Goal: Task Accomplishment & Management: Use online tool/utility

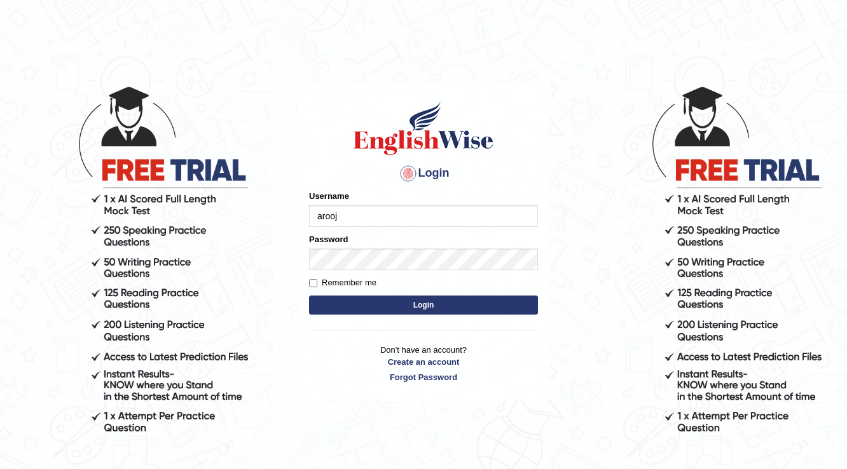
type input "arooj"
click at [459, 304] on button "Login" at bounding box center [423, 305] width 229 height 19
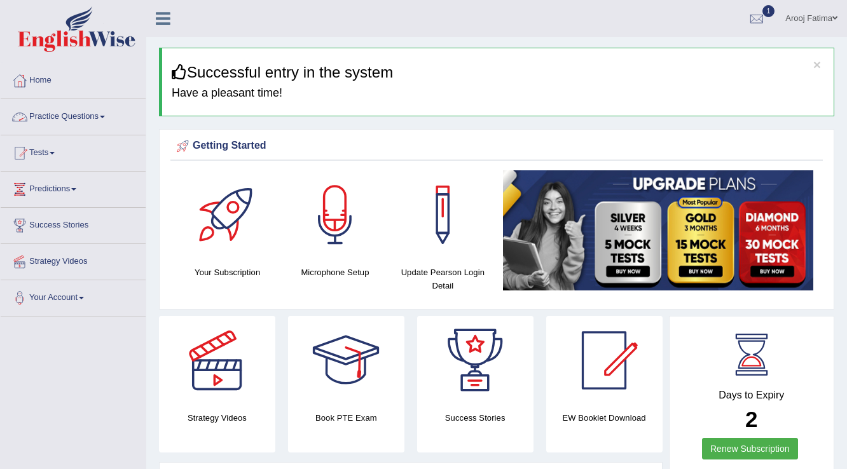
click at [102, 120] on link "Practice Questions" at bounding box center [73, 115] width 145 height 32
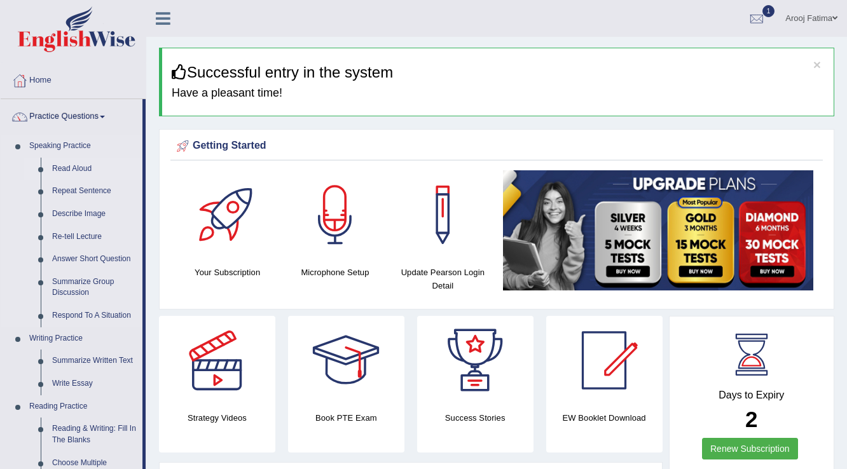
click at [81, 167] on link "Read Aloud" at bounding box center [94, 169] width 96 height 23
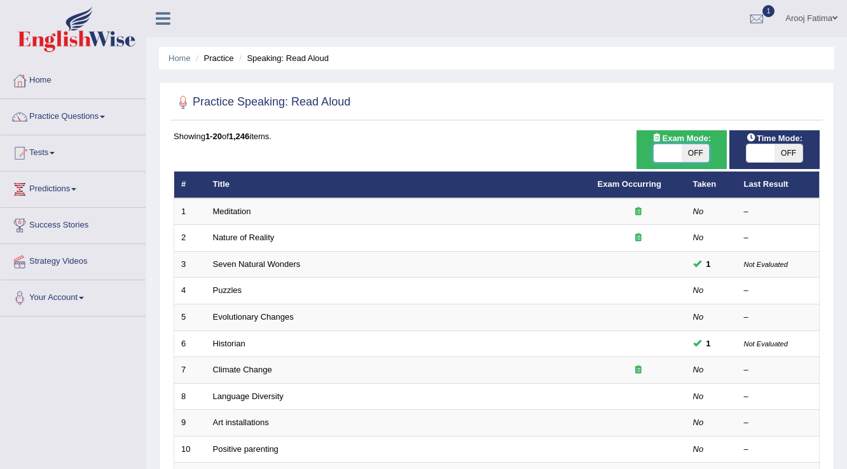
click at [665, 153] on span at bounding box center [668, 153] width 28 height 18
checkbox input "true"
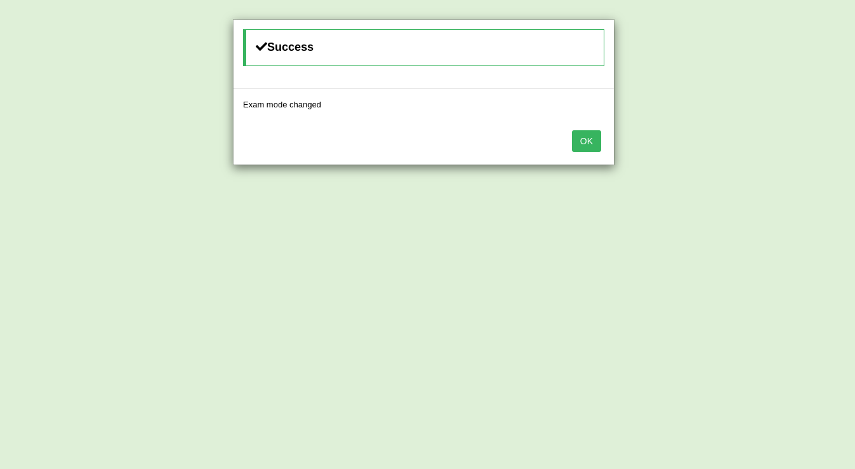
click at [591, 145] on button "OK" at bounding box center [586, 141] width 29 height 22
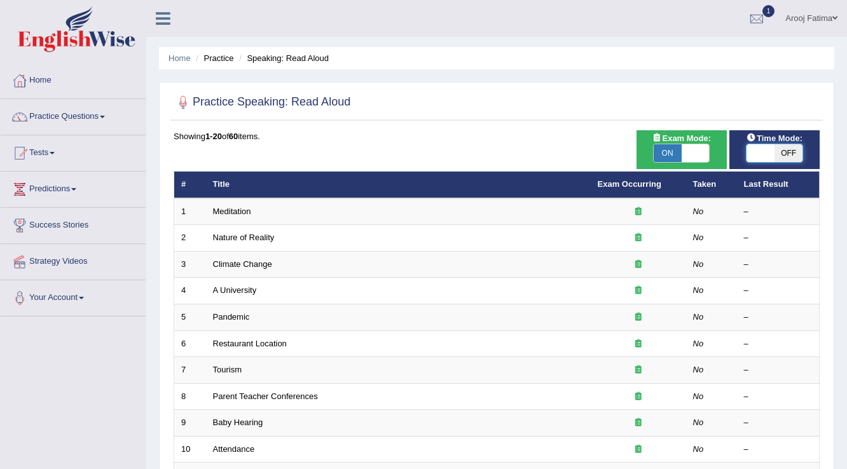
click at [756, 151] on span at bounding box center [761, 153] width 28 height 18
checkbox input "true"
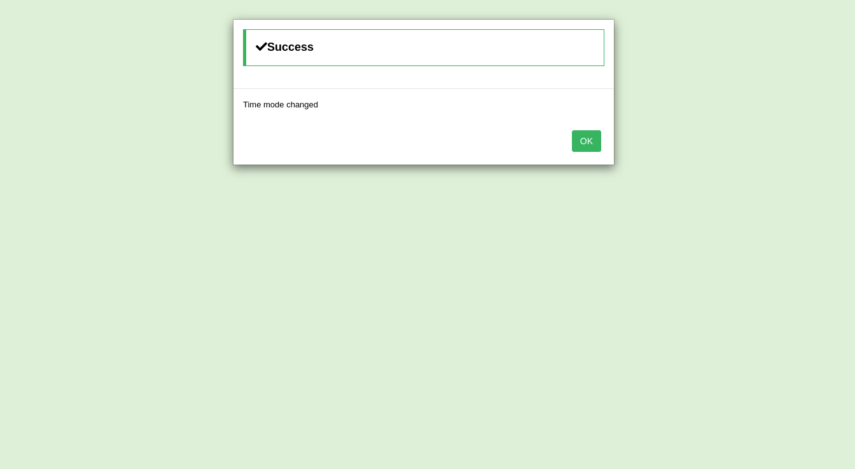
click at [581, 136] on button "OK" at bounding box center [586, 141] width 29 height 22
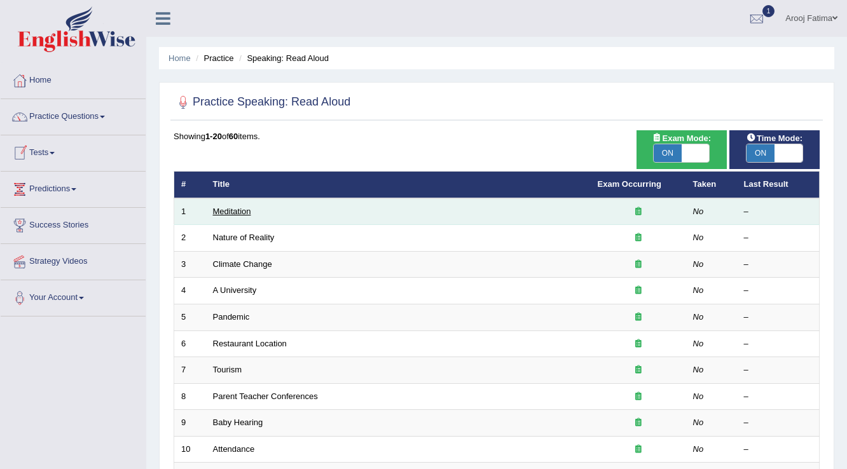
click at [235, 209] on link "Meditation" at bounding box center [232, 212] width 38 height 10
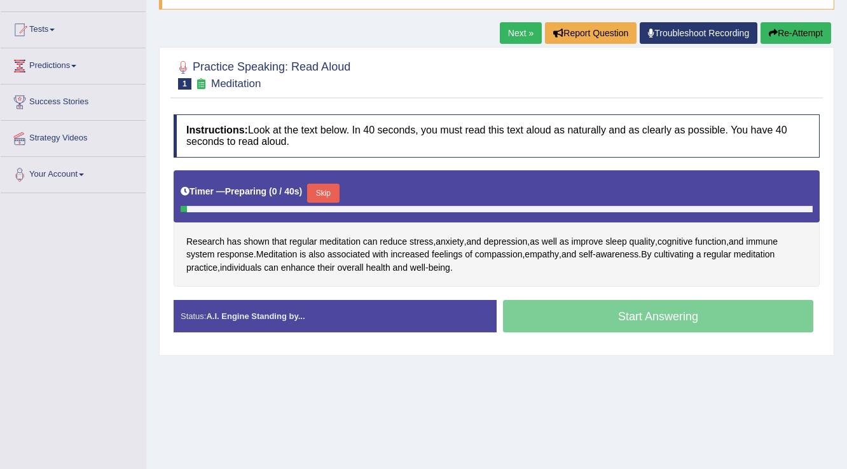
scroll to position [198, 0]
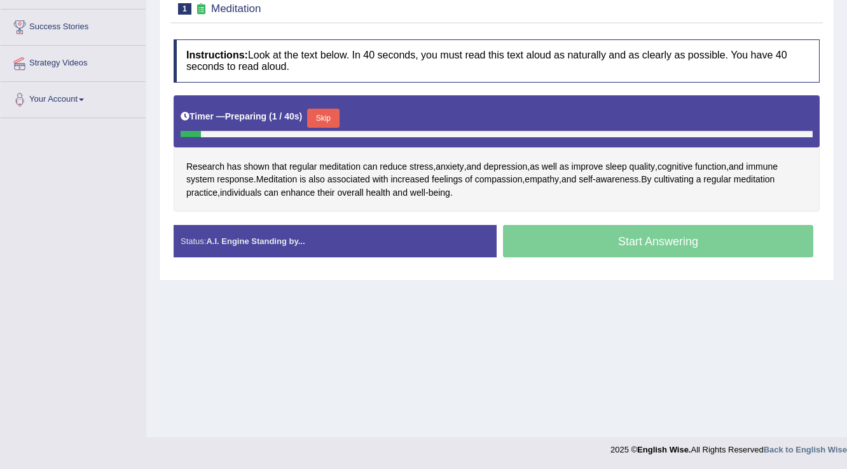
click at [601, 241] on div "Start Answering" at bounding box center [658, 243] width 323 height 36
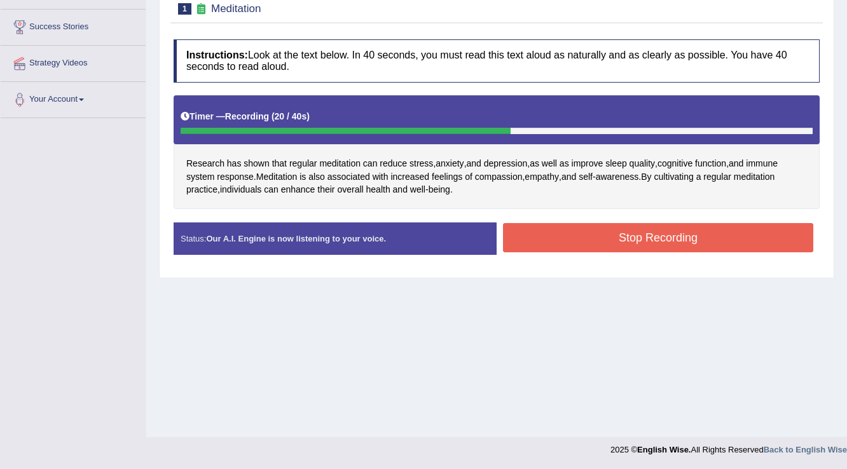
click at [730, 237] on button "Stop Recording" at bounding box center [658, 237] width 310 height 29
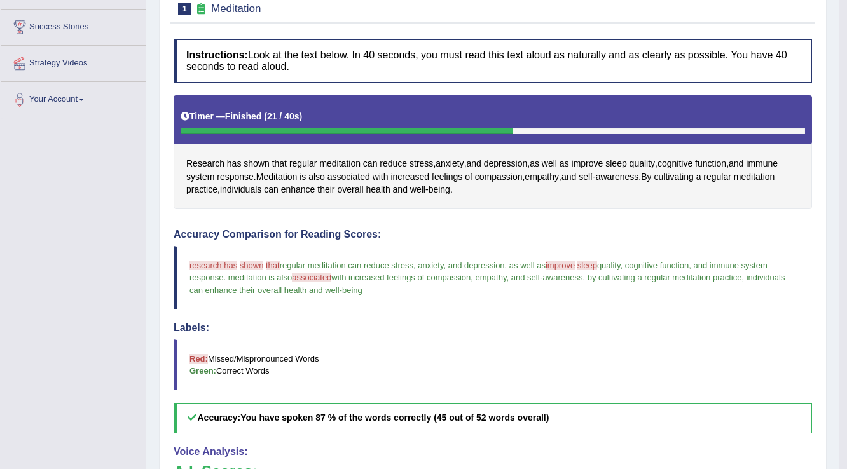
scroll to position [0, 0]
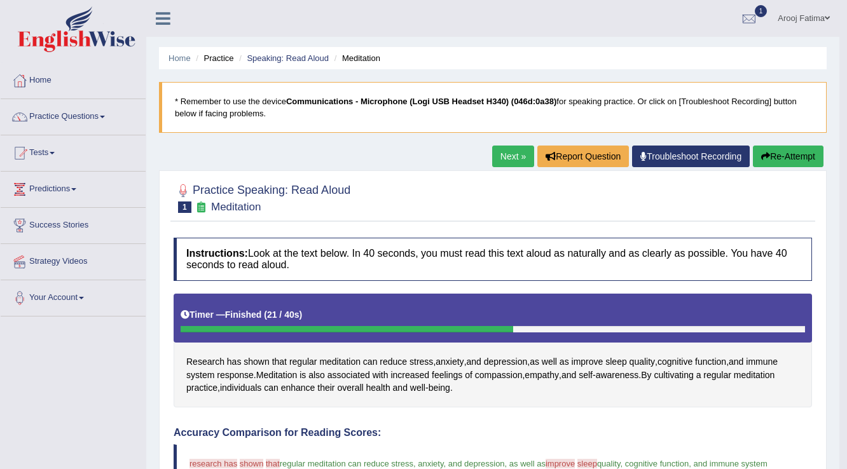
click at [508, 154] on link "Next »" at bounding box center [513, 157] width 42 height 22
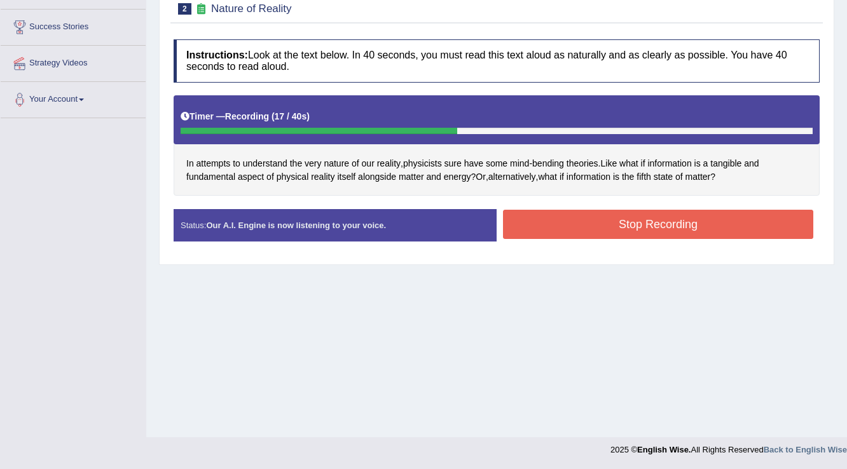
click at [686, 244] on div "Status: Our A.I. Engine is now listening to your voice. Start Answering Stop Re…" at bounding box center [497, 231] width 646 height 45
click at [686, 228] on button "Stop Recording" at bounding box center [658, 224] width 310 height 29
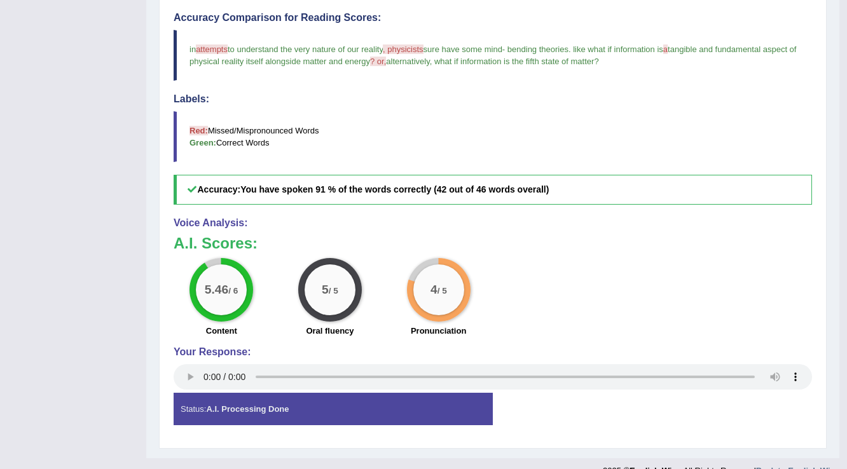
scroll to position [351, 0]
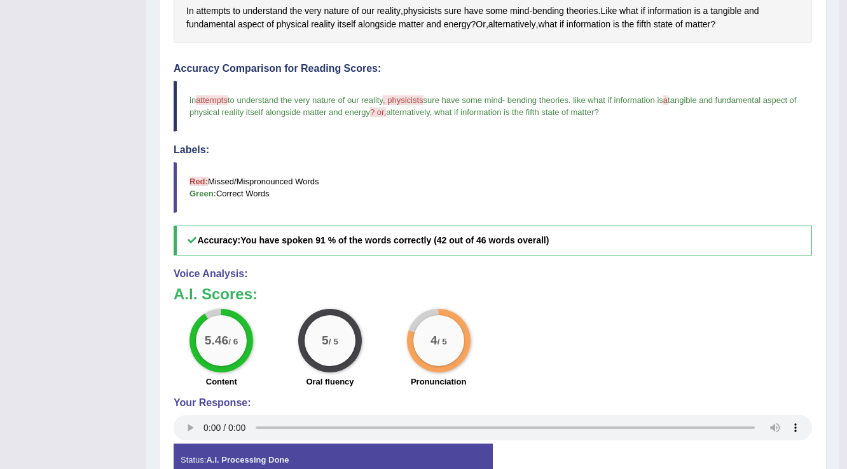
click at [407, 100] on span ", physicists" at bounding box center [403, 100] width 41 height 10
click at [408, 99] on span ", physicists" at bounding box center [403, 100] width 41 height 10
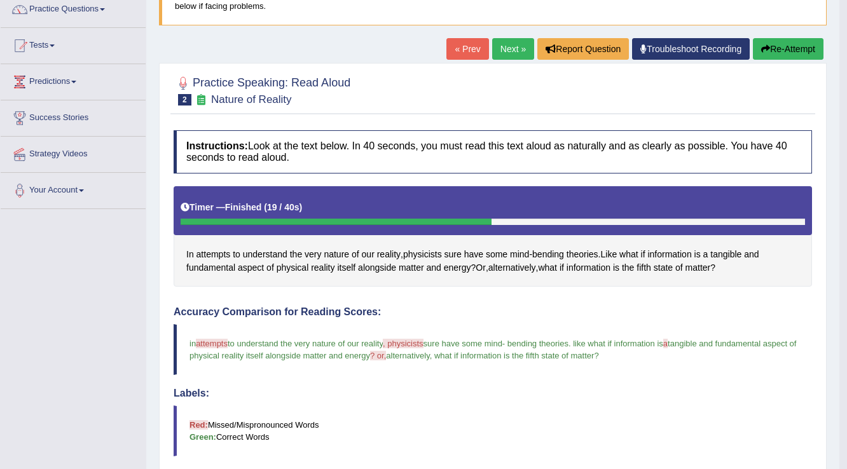
scroll to position [0, 0]
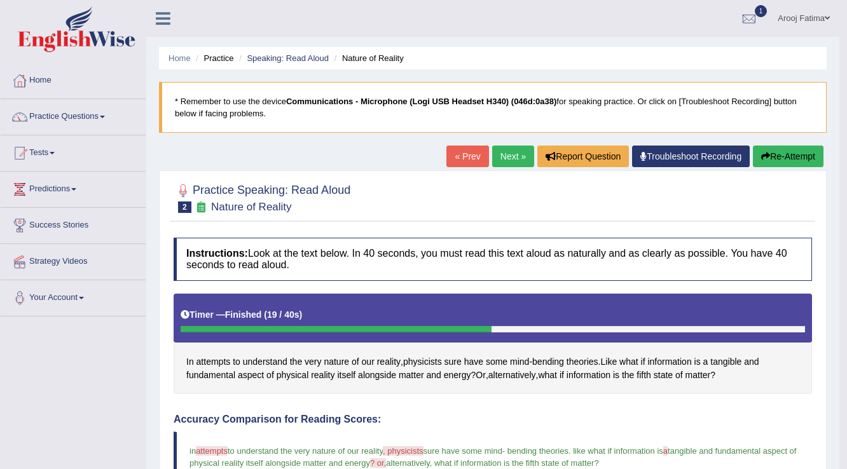
click at [782, 157] on button "Re-Attempt" at bounding box center [788, 157] width 71 height 22
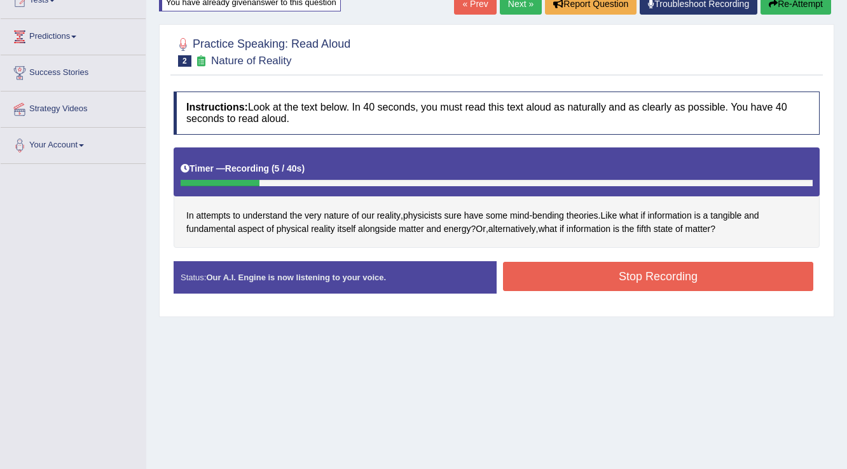
click at [663, 276] on button "Stop Recording" at bounding box center [658, 276] width 310 height 29
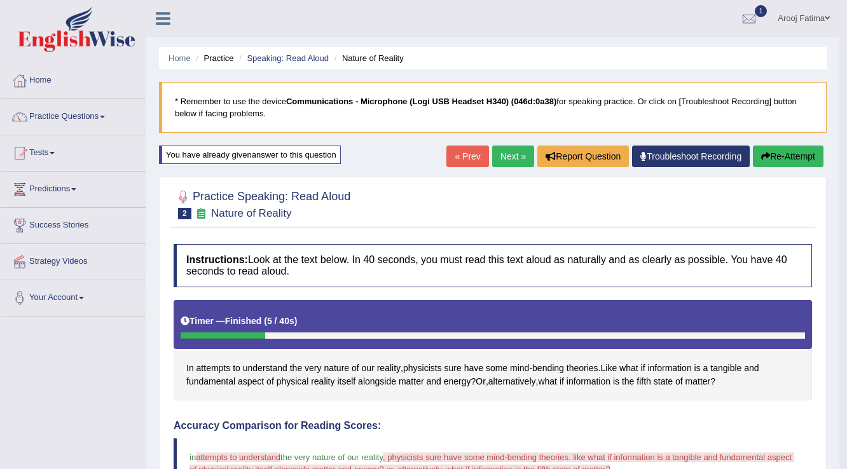
click at [779, 163] on button "Re-Attempt" at bounding box center [788, 157] width 71 height 22
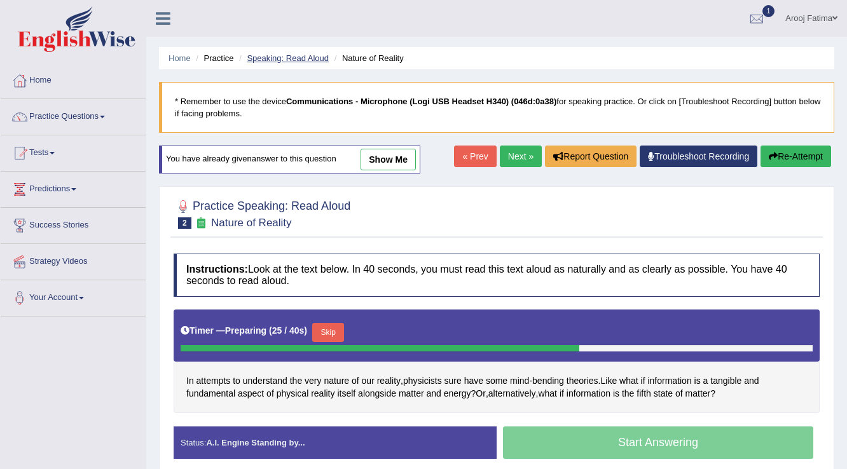
click at [288, 53] on link "Speaking: Read Aloud" at bounding box center [288, 58] width 82 height 10
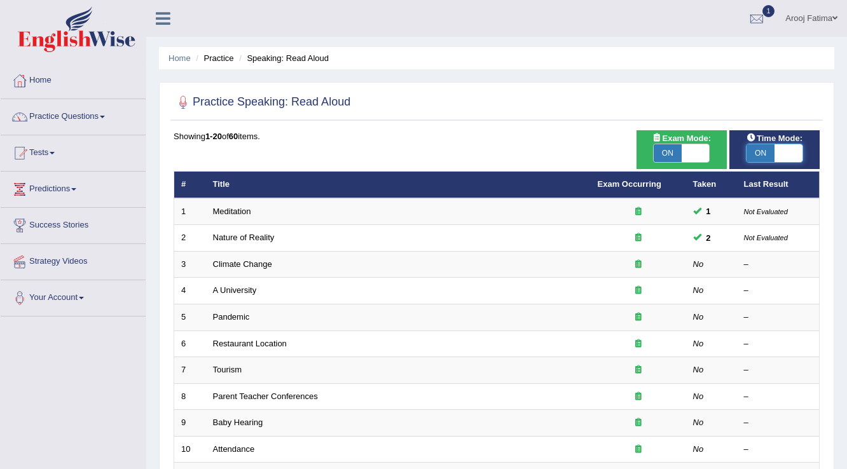
click at [791, 144] on span at bounding box center [789, 153] width 28 height 18
checkbox input "false"
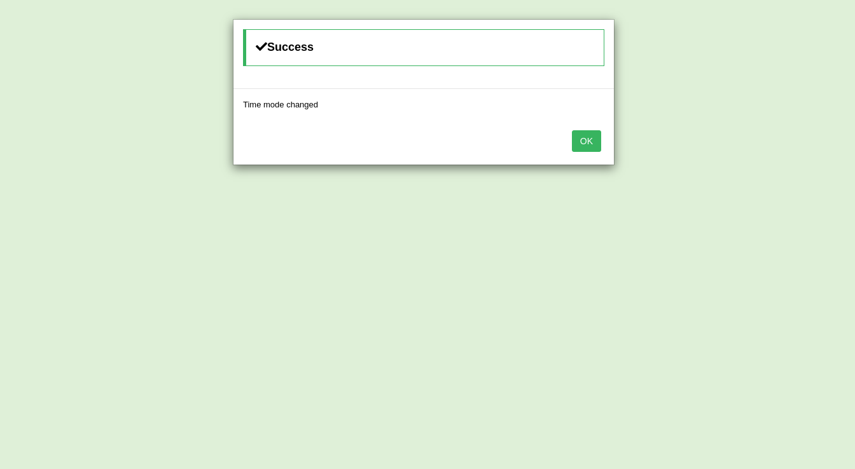
click at [592, 137] on button "OK" at bounding box center [586, 141] width 29 height 22
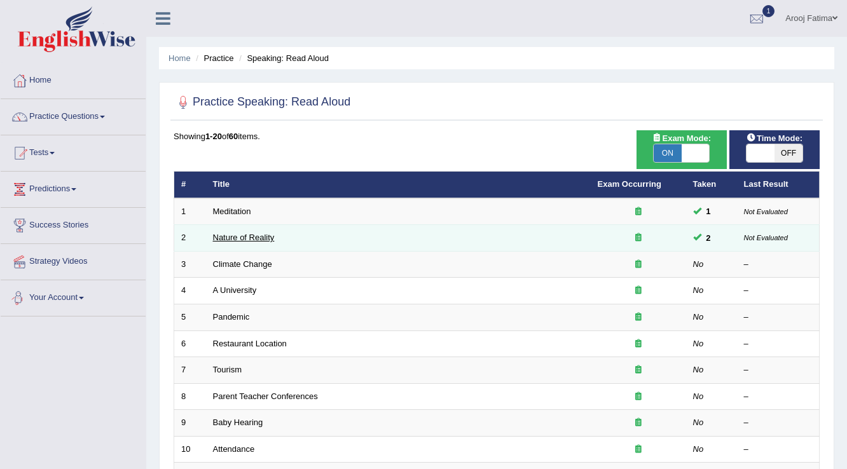
click at [252, 239] on link "Nature of Reality" at bounding box center [244, 238] width 62 height 10
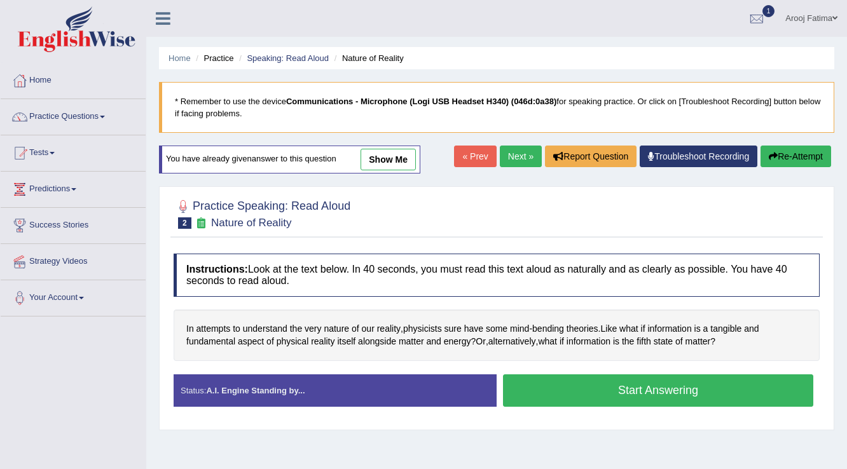
click at [642, 384] on button "Start Answering" at bounding box center [658, 391] width 310 height 32
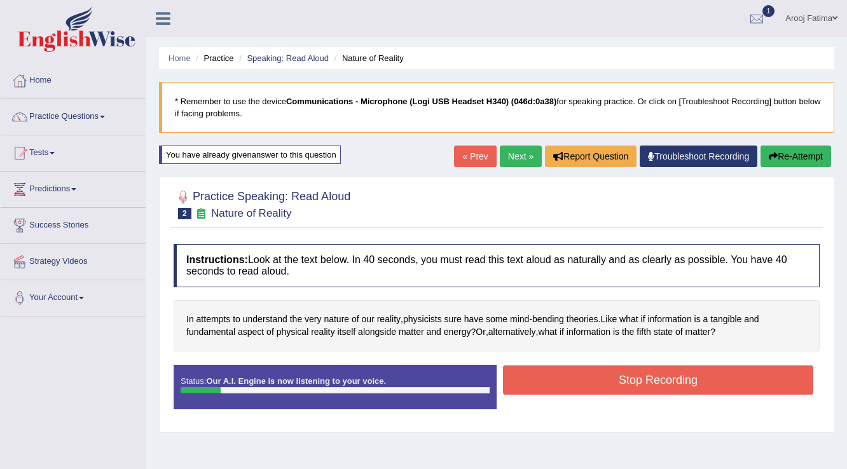
click at [660, 380] on button "Stop Recording" at bounding box center [658, 380] width 310 height 29
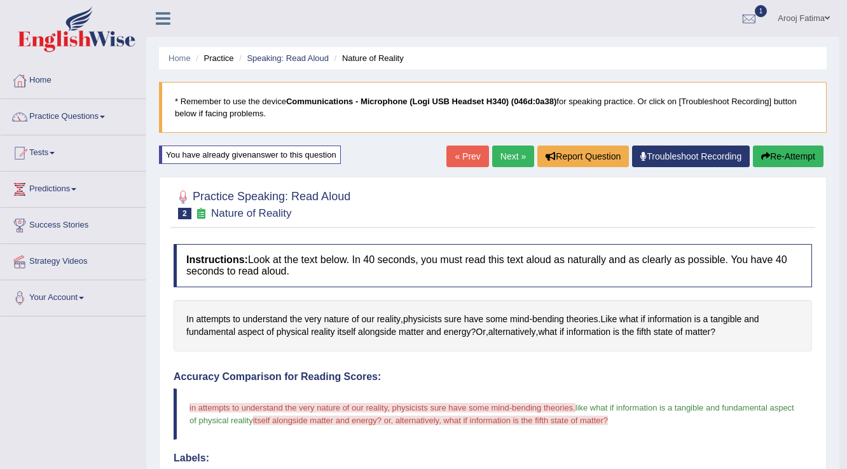
click at [778, 158] on button "Re-Attempt" at bounding box center [788, 157] width 71 height 22
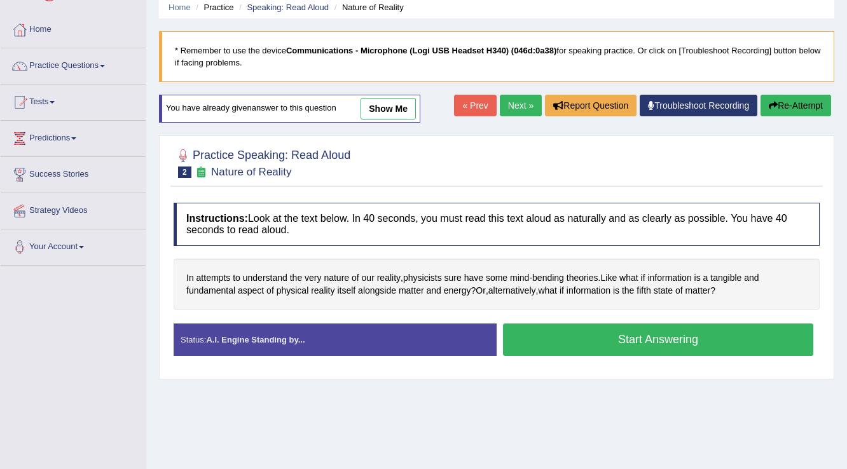
click at [634, 342] on button "Start Answering" at bounding box center [658, 340] width 310 height 32
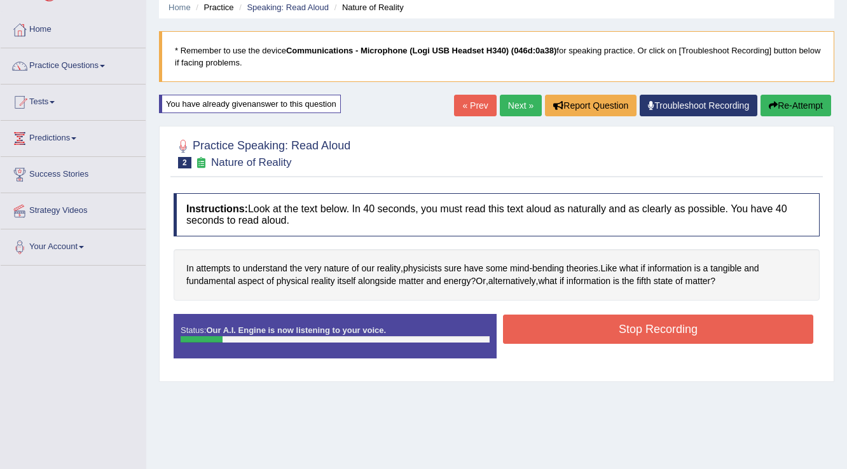
click at [675, 333] on button "Stop Recording" at bounding box center [658, 329] width 310 height 29
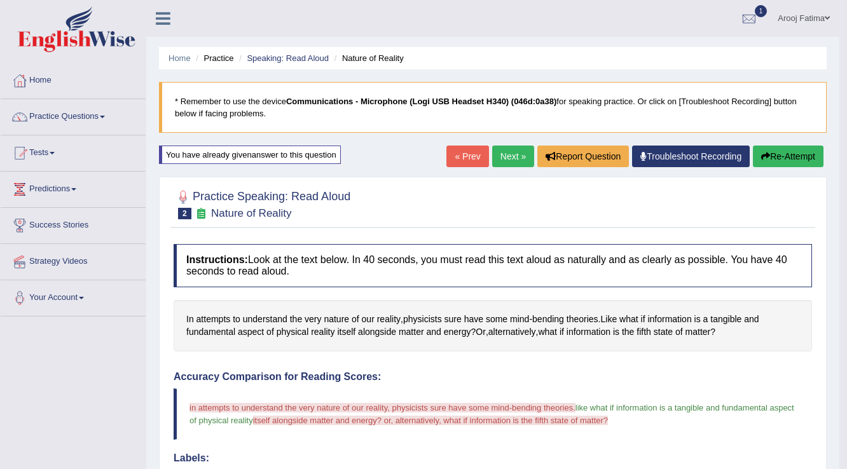
click at [784, 160] on button "Re-Attempt" at bounding box center [788, 157] width 71 height 22
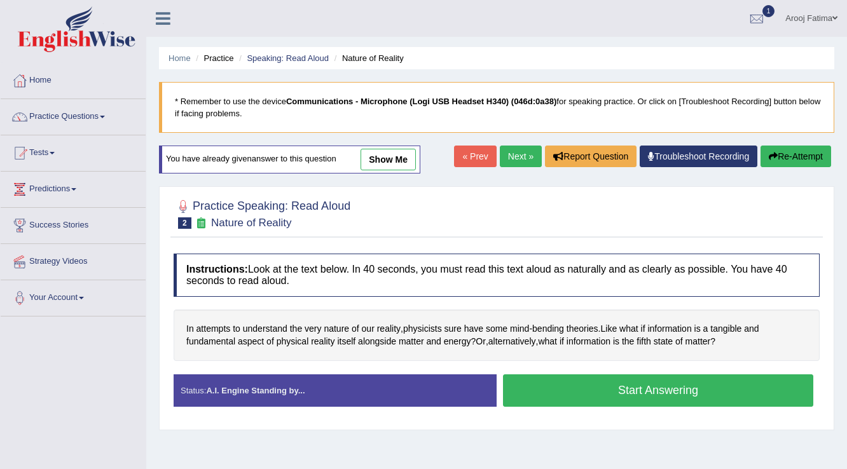
click at [697, 397] on button "Start Answering" at bounding box center [658, 391] width 310 height 32
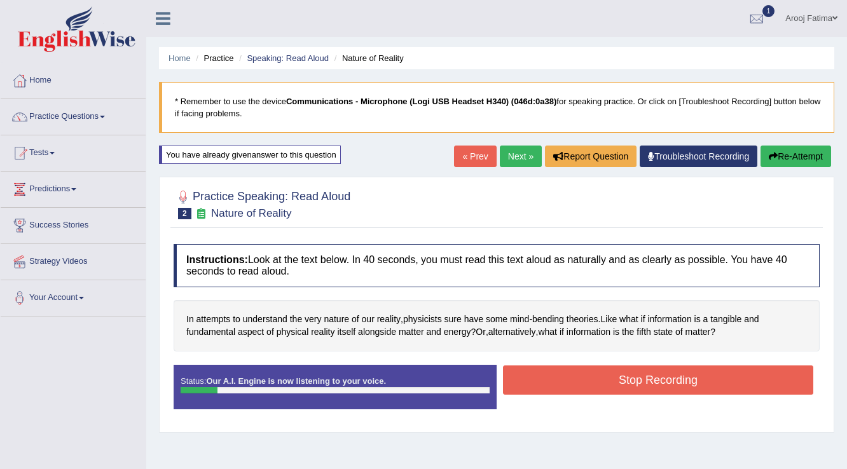
click at [649, 389] on button "Stop Recording" at bounding box center [658, 380] width 310 height 29
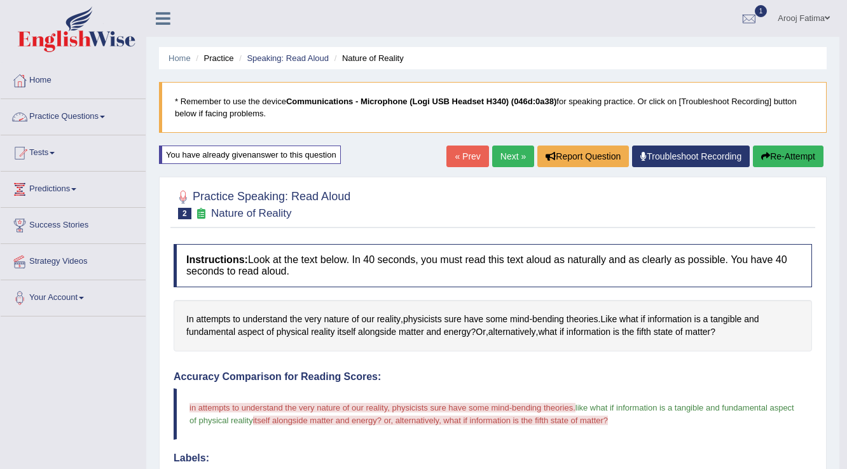
click at [95, 118] on link "Practice Questions" at bounding box center [73, 115] width 145 height 32
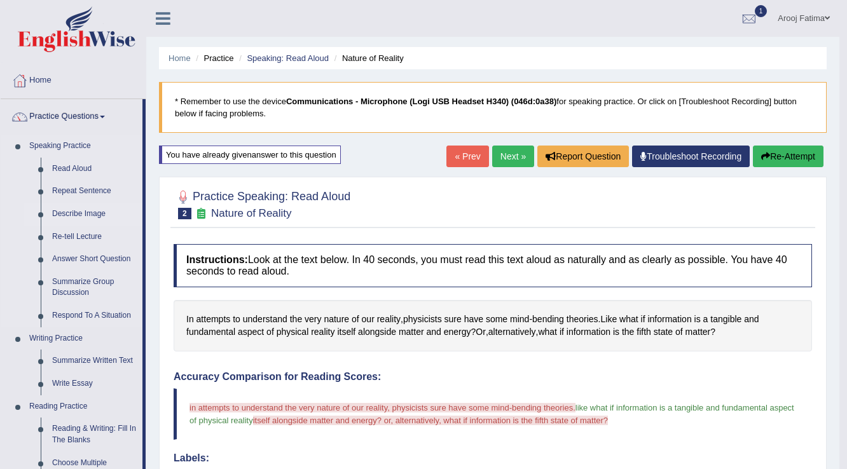
click at [76, 216] on link "Describe Image" at bounding box center [94, 214] width 96 height 23
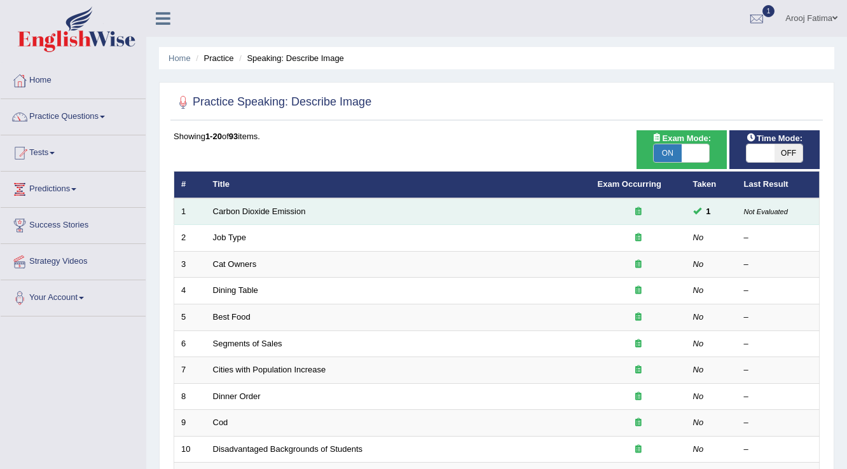
click at [242, 216] on td "Carbon Dioxide Emission" at bounding box center [398, 211] width 385 height 27
click at [245, 213] on link "Carbon Dioxide Emission" at bounding box center [259, 212] width 93 height 10
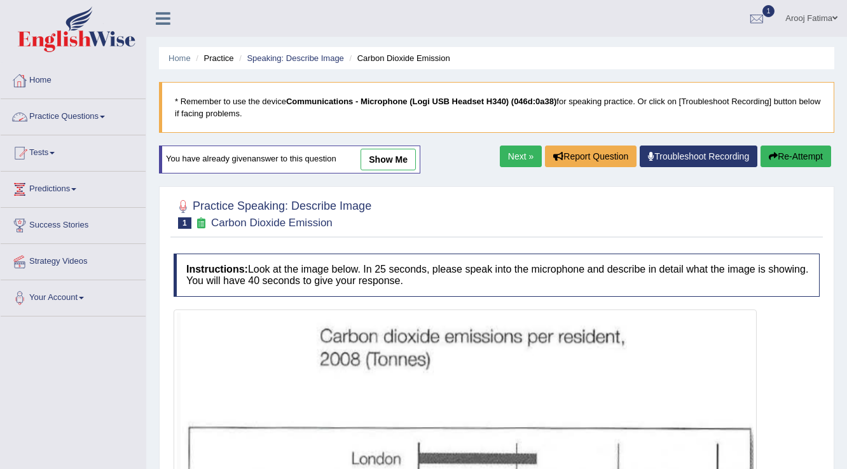
click at [101, 116] on link "Practice Questions" at bounding box center [73, 115] width 145 height 32
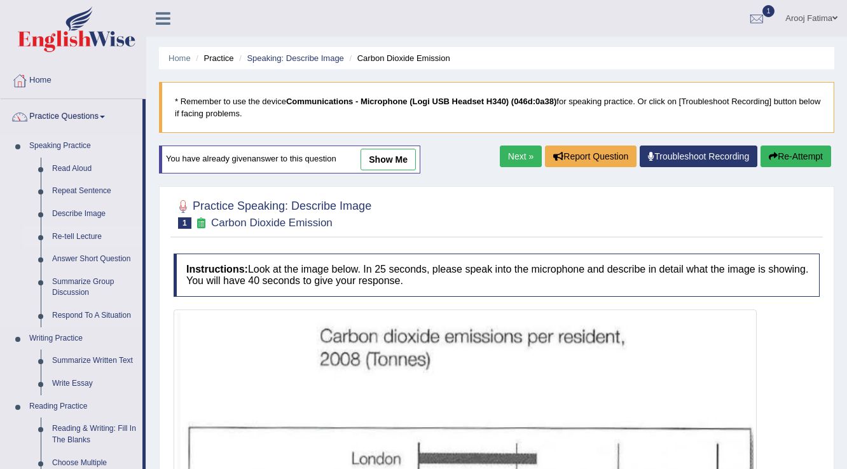
click at [79, 235] on link "Re-tell Lecture" at bounding box center [94, 237] width 96 height 23
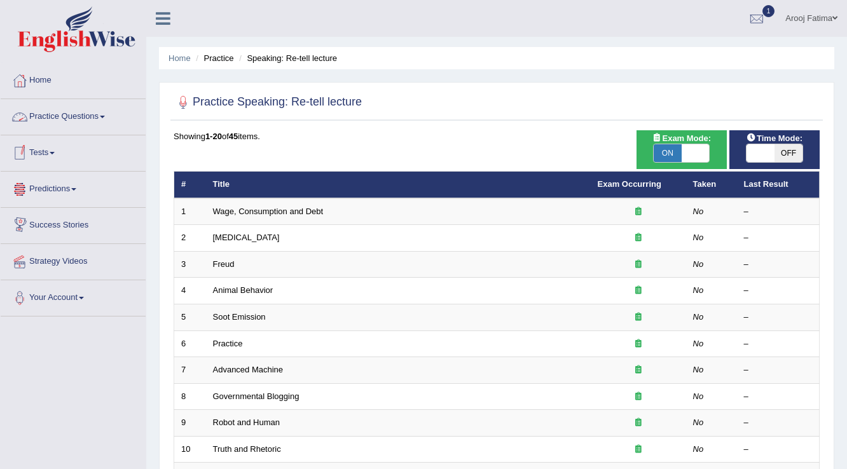
click at [104, 120] on link "Practice Questions" at bounding box center [73, 115] width 145 height 32
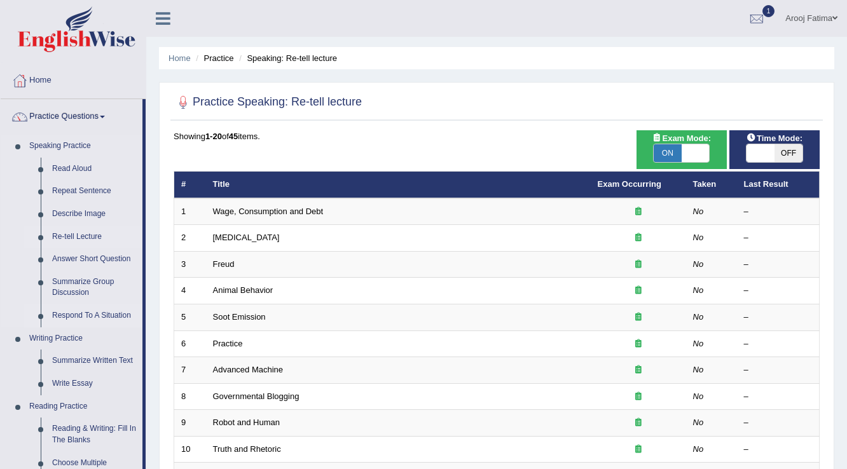
click at [88, 317] on link "Respond To A Situation" at bounding box center [94, 316] width 96 height 23
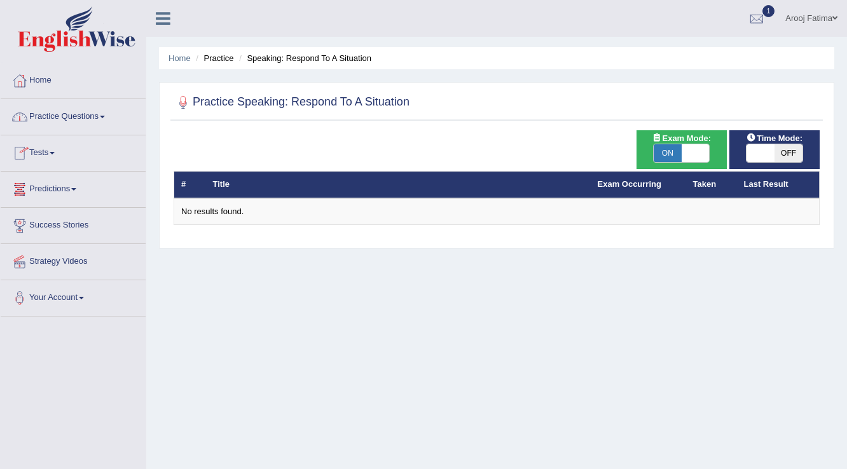
click at [102, 114] on link "Practice Questions" at bounding box center [73, 115] width 145 height 32
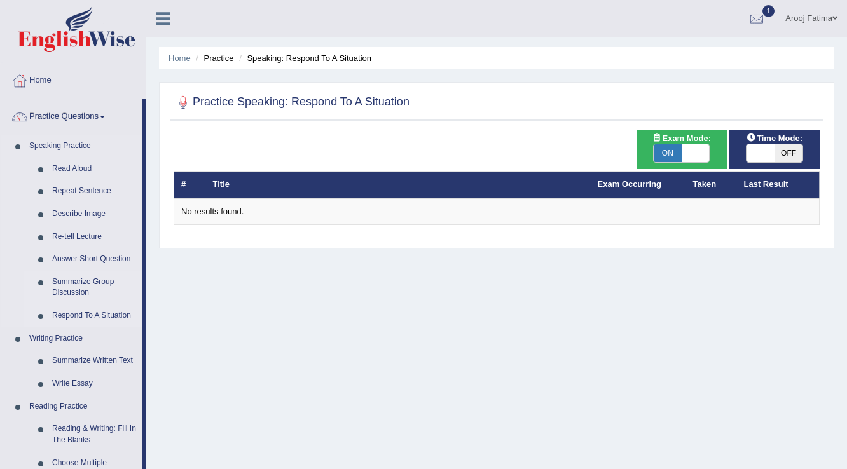
click at [87, 287] on link "Summarize Group Discussion" at bounding box center [94, 288] width 96 height 34
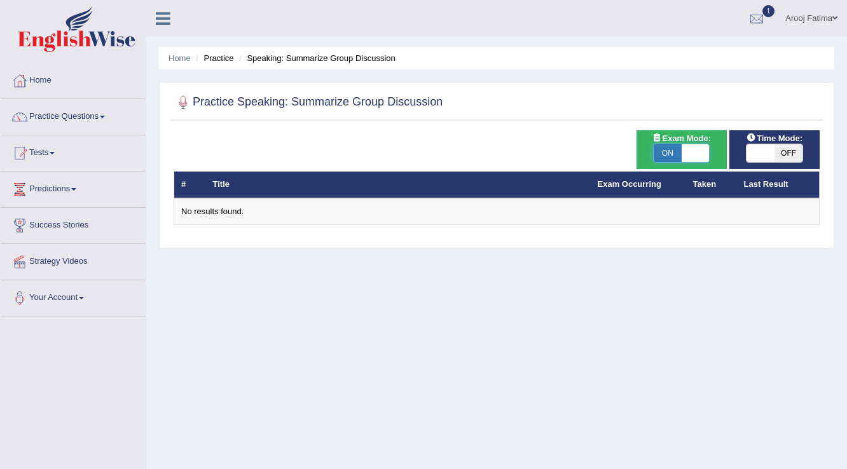
click at [700, 150] on span at bounding box center [696, 153] width 28 height 18
checkbox input "false"
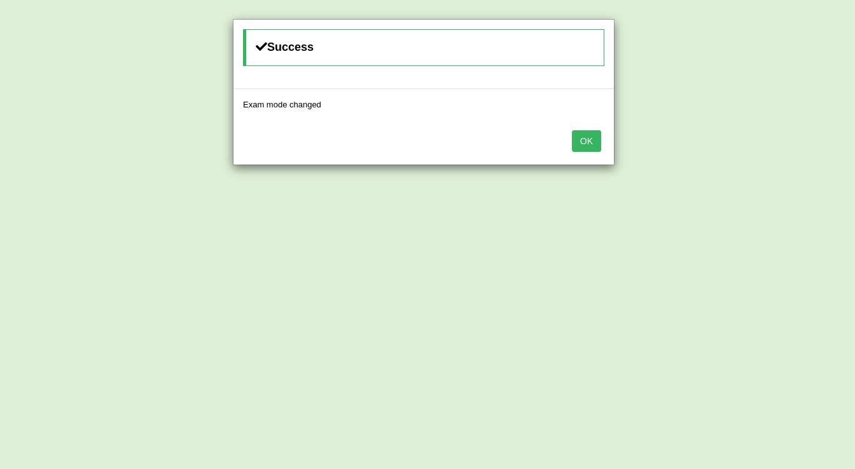
click at [597, 141] on button "OK" at bounding box center [586, 141] width 29 height 22
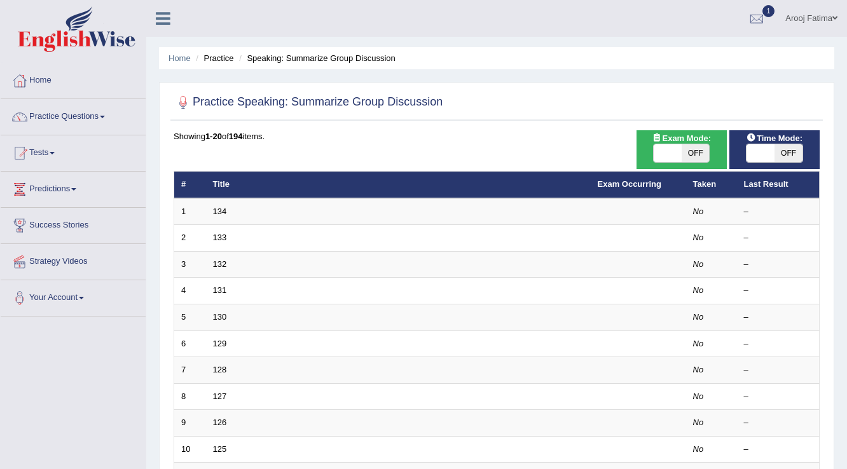
click at [105, 117] on span at bounding box center [102, 117] width 5 height 3
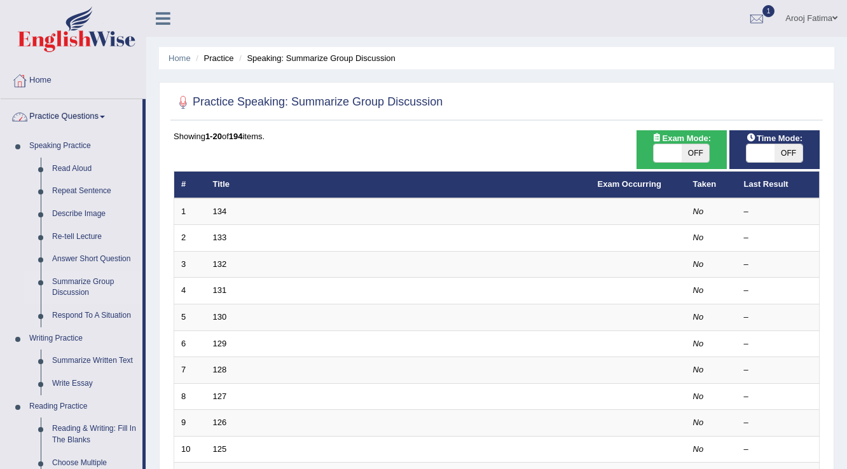
click at [100, 112] on link "Practice Questions" at bounding box center [72, 115] width 142 height 32
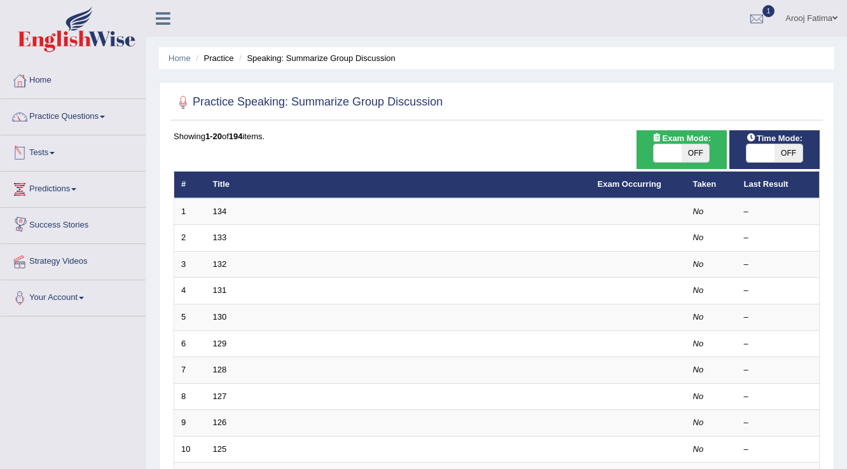
click at [60, 158] on link "Tests" at bounding box center [73, 151] width 145 height 32
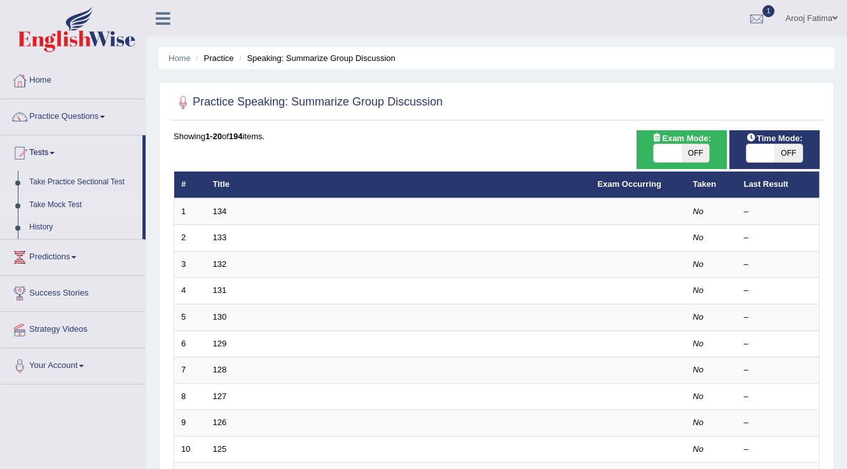
click at [59, 204] on link "Take Mock Test" at bounding box center [83, 205] width 119 height 23
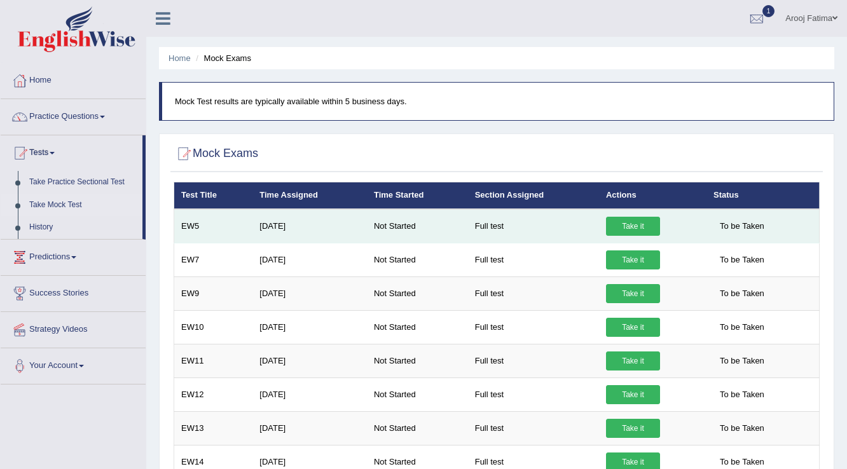
click at [627, 221] on link "Take it" at bounding box center [633, 226] width 54 height 19
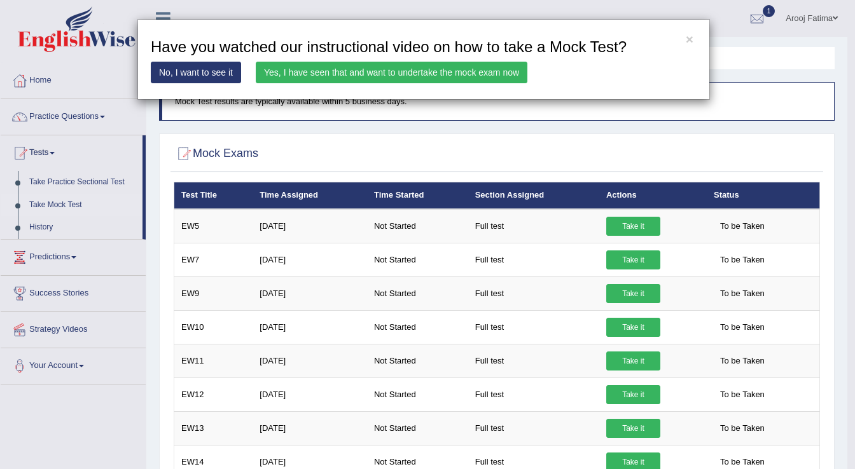
click at [375, 63] on link "Yes, I have seen that and want to undertake the mock exam now" at bounding box center [392, 73] width 272 height 22
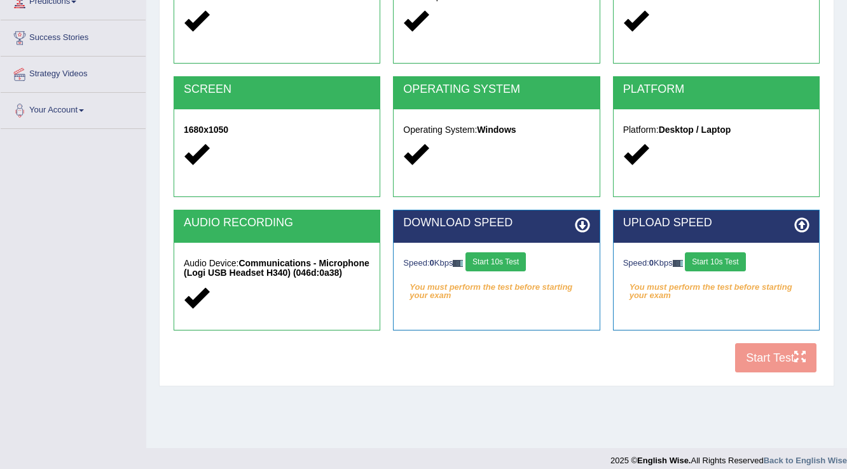
scroll to position [198, 0]
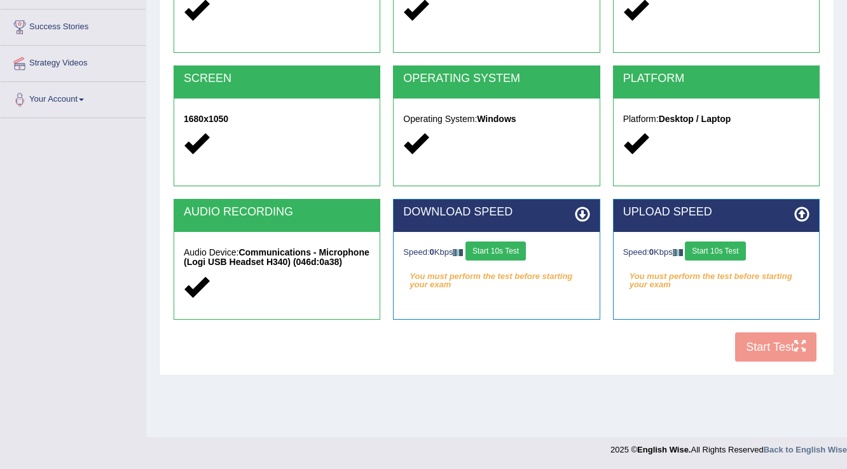
click at [502, 253] on button "Start 10s Test" at bounding box center [496, 251] width 60 height 19
click at [715, 257] on button "Start 10s Test" at bounding box center [715, 251] width 60 height 19
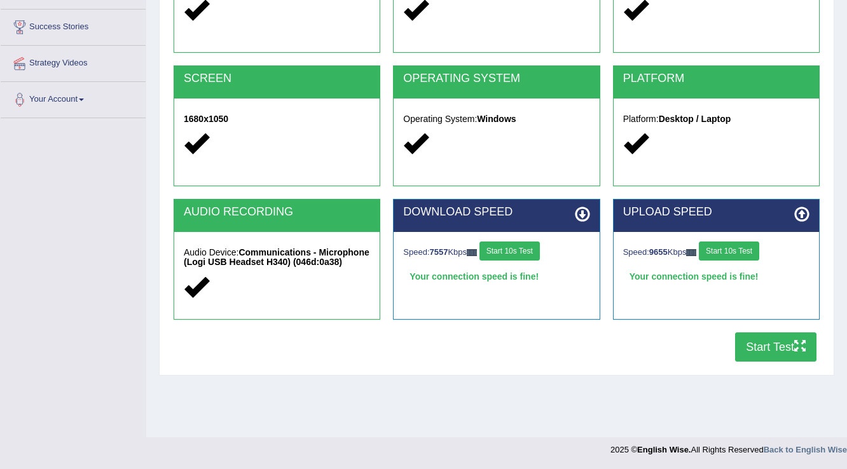
click at [780, 351] on button "Start Test" at bounding box center [775, 347] width 81 height 29
